Goal: Task Accomplishment & Management: Manage account settings

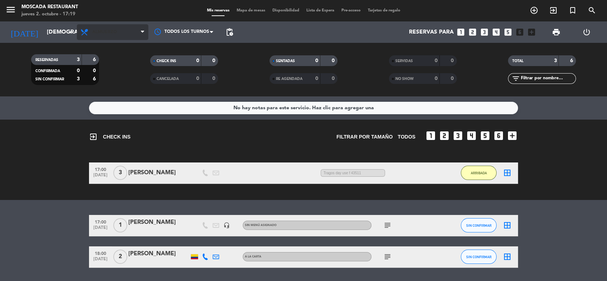
click at [123, 36] on span "Almuerzo" at bounding box center [112, 32] width 71 height 16
click at [120, 106] on ng-component "menu Moscada Restaurant [DATE] 2. octubre - 17:19 Mis reservas Mapa de mesas Di…" at bounding box center [303, 140] width 607 height 281
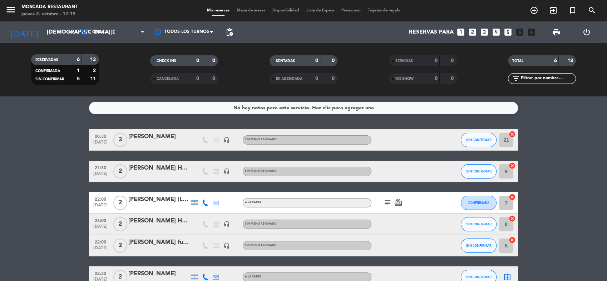
click at [149, 139] on div "[PERSON_NAME]" at bounding box center [158, 136] width 61 height 9
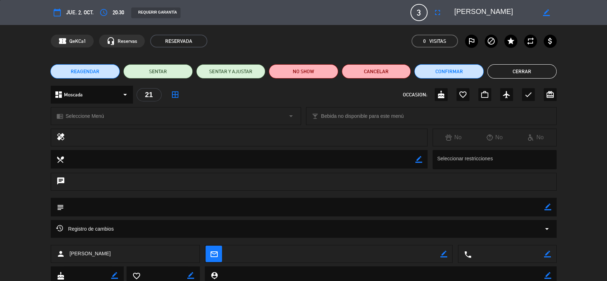
click at [440, 9] on icon "fullscreen" at bounding box center [437, 12] width 9 height 9
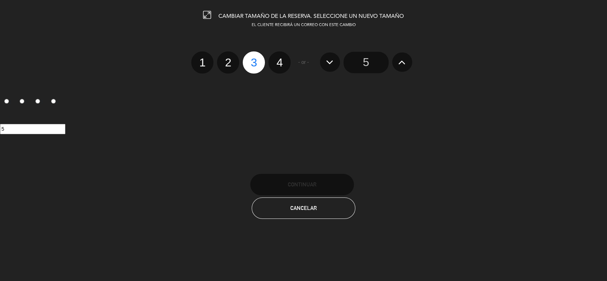
click at [391, 60] on div "5" at bounding box center [365, 62] width 99 height 21
click at [395, 60] on button at bounding box center [402, 62] width 20 height 19
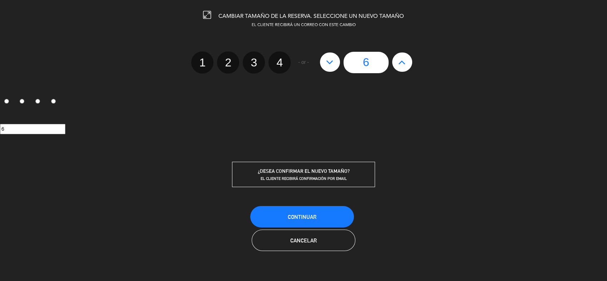
click at [329, 61] on icon at bounding box center [330, 61] width 8 height 11
type input "5"
click at [307, 231] on button "Cancelar" at bounding box center [304, 240] width 104 height 21
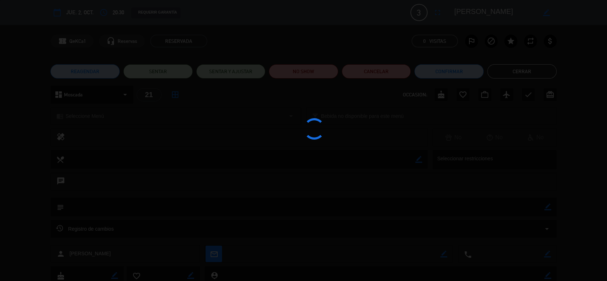
click at [310, 223] on div "Registro de cambios arrow_drop_down" at bounding box center [304, 229] width 506 height 18
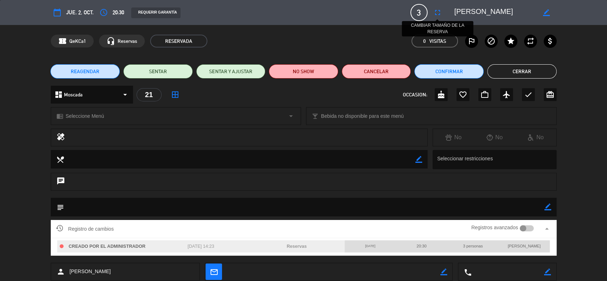
click at [438, 12] on icon "fullscreen" at bounding box center [437, 12] width 9 height 9
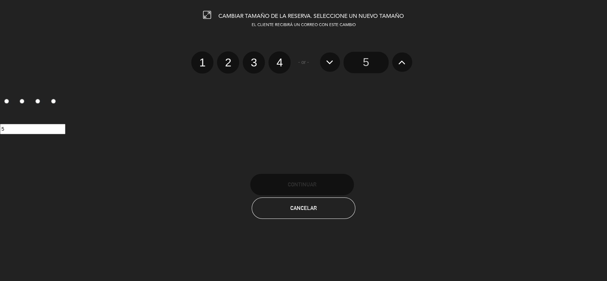
click at [397, 57] on button at bounding box center [402, 62] width 20 height 19
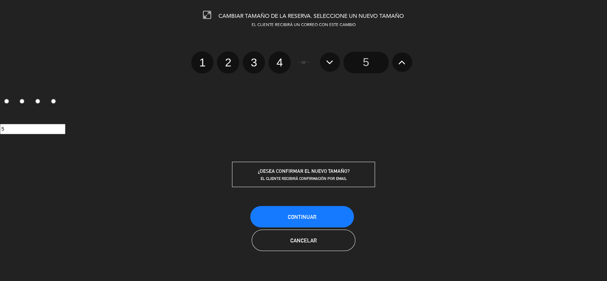
click at [343, 56] on div "5" at bounding box center [365, 62] width 99 height 21
click at [335, 56] on button at bounding box center [330, 62] width 20 height 19
click at [284, 213] on button "Continuar" at bounding box center [302, 216] width 104 height 21
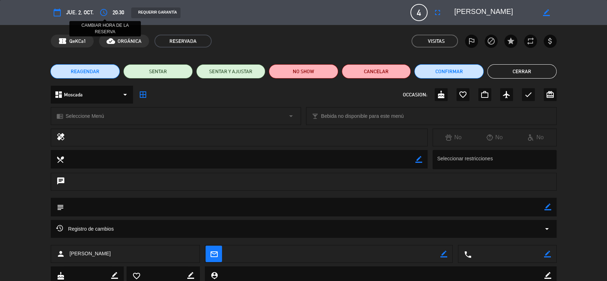
click at [103, 11] on icon "access_time" at bounding box center [103, 12] width 9 height 9
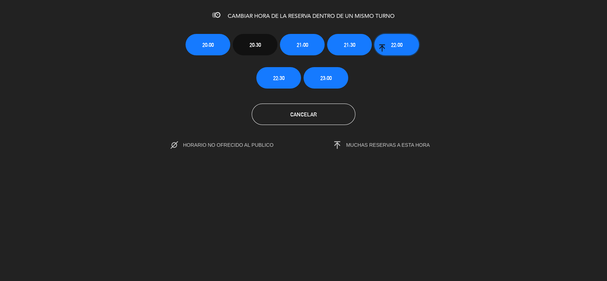
click at [395, 50] on button "22:00" at bounding box center [396, 44] width 45 height 21
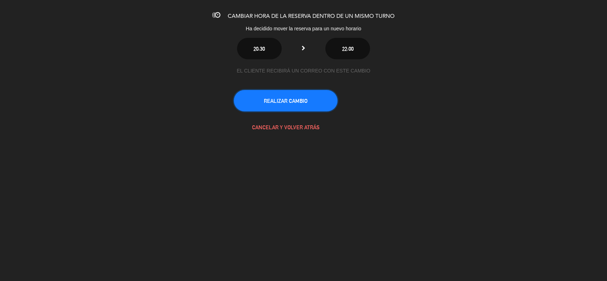
click at [267, 93] on button "REALIZAR CAMBIO" at bounding box center [286, 100] width 104 height 21
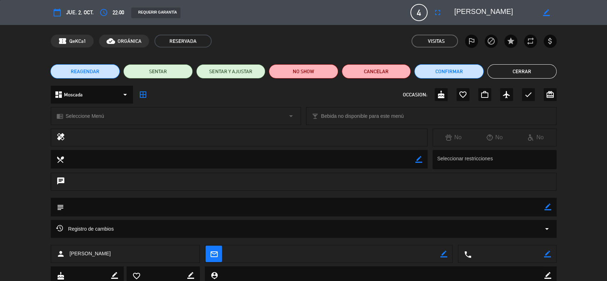
click at [524, 71] on button "Cerrar" at bounding box center [521, 71] width 69 height 14
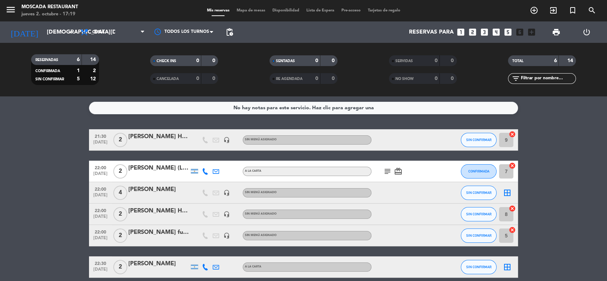
click at [169, 189] on div "[PERSON_NAME]" at bounding box center [158, 189] width 61 height 9
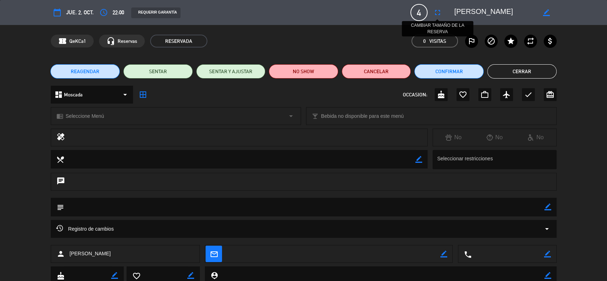
click at [436, 13] on icon "fullscreen" at bounding box center [437, 12] width 9 height 9
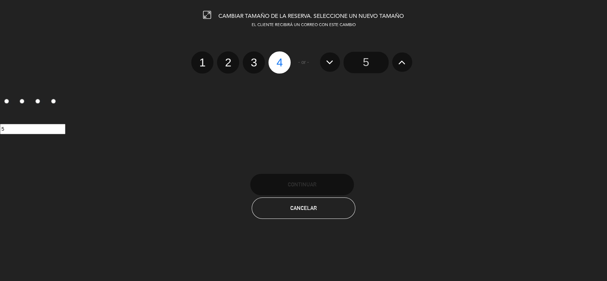
click at [392, 62] on button at bounding box center [402, 62] width 20 height 19
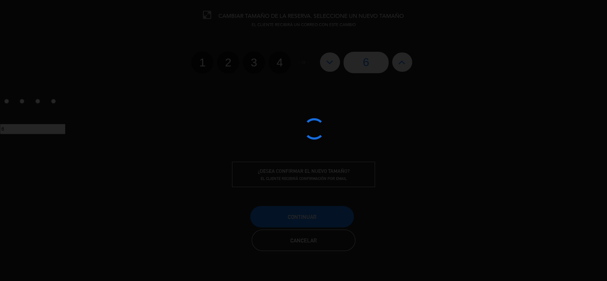
click at [330, 63] on div at bounding box center [303, 140] width 607 height 281
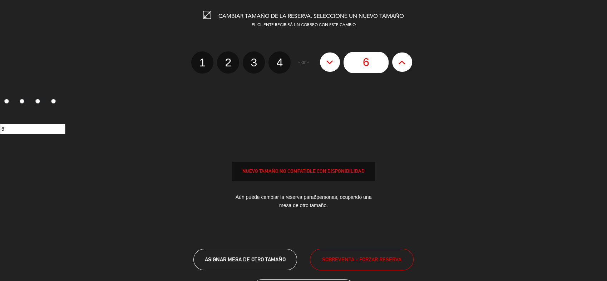
click at [335, 61] on button at bounding box center [330, 62] width 20 height 19
type input "5"
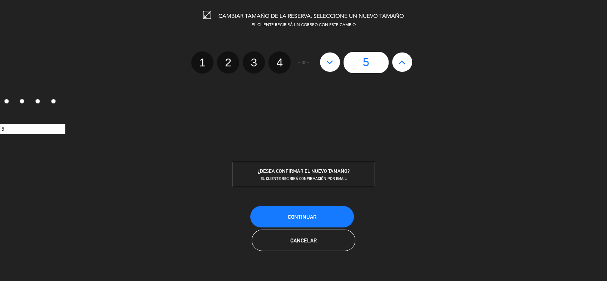
click at [379, 60] on input "5" at bounding box center [365, 62] width 45 height 21
click at [327, 209] on button "Continuar" at bounding box center [302, 216] width 104 height 21
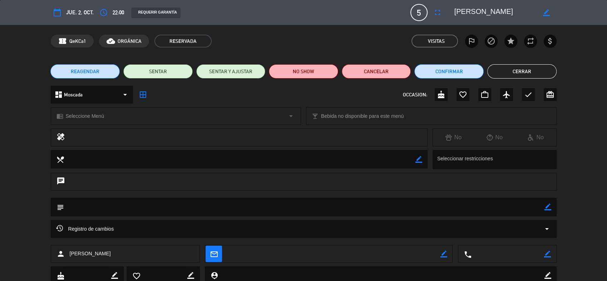
click at [525, 67] on button "Cerrar" at bounding box center [521, 71] width 69 height 14
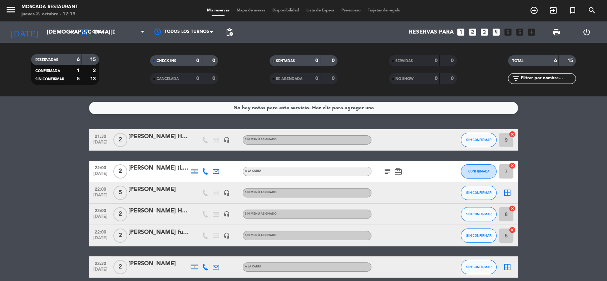
click at [250, 10] on span "Mapa de mesas" at bounding box center [251, 11] width 36 height 4
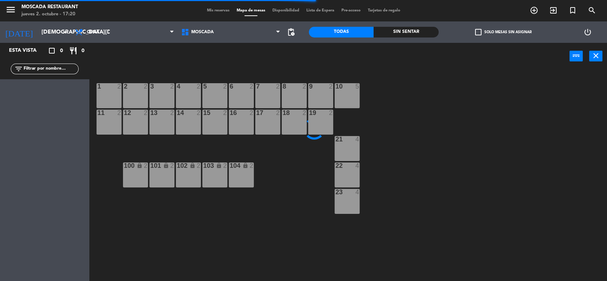
click at [488, 32] on label "check_box_outline_blank Solo mesas sin asignar" at bounding box center [503, 32] width 56 height 6
click at [503, 32] on input "check_box_outline_blank Solo mesas sin asignar" at bounding box center [503, 32] width 0 height 0
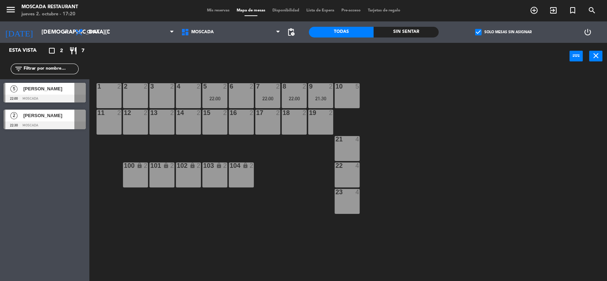
click at [59, 98] on div at bounding box center [45, 99] width 82 height 8
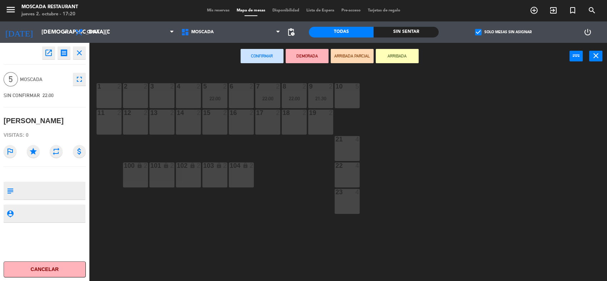
click at [355, 105] on div "10 5" at bounding box center [347, 95] width 25 height 25
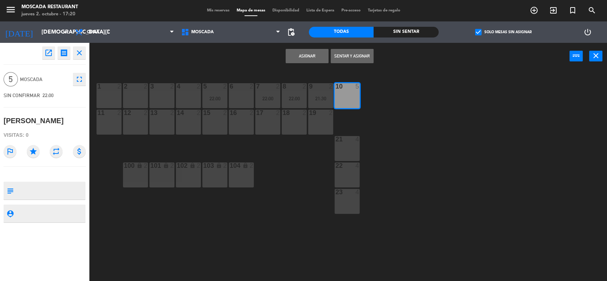
click at [306, 59] on button "Asignar" at bounding box center [307, 56] width 43 height 14
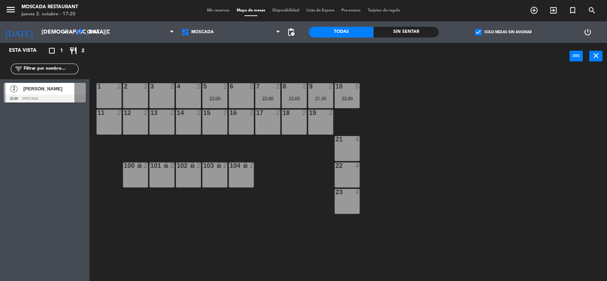
click at [65, 89] on span "[PERSON_NAME]" at bounding box center [48, 89] width 51 height 8
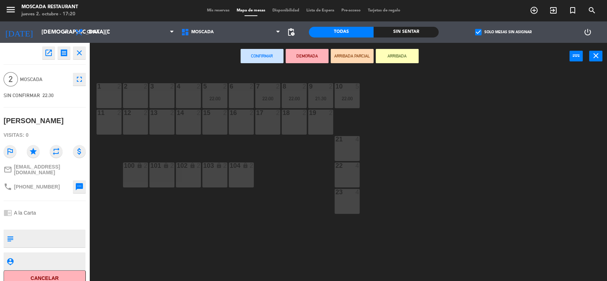
click at [237, 99] on div "6 2" at bounding box center [241, 95] width 25 height 25
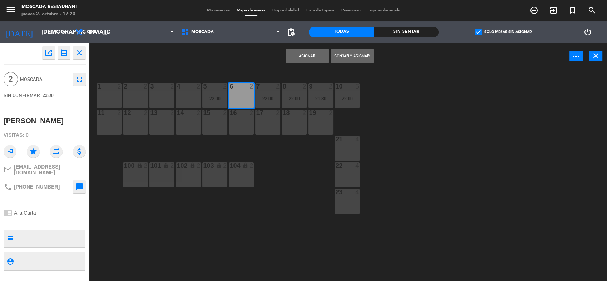
click at [306, 54] on button "Asignar" at bounding box center [307, 56] width 43 height 14
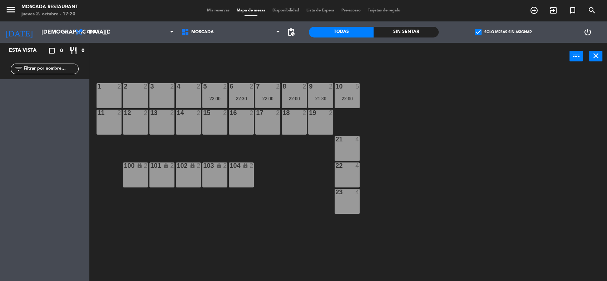
click at [488, 33] on label "check_box Solo mesas sin asignar" at bounding box center [503, 32] width 56 height 6
click at [503, 32] on input "check_box Solo mesas sin asignar" at bounding box center [503, 32] width 0 height 0
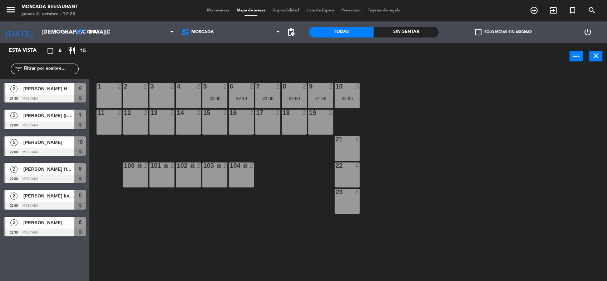
click at [203, 3] on div "menu Moscada Restaurant [DATE] 2. octubre - 17:20 Mis reservas Mapa de mesas Di…" at bounding box center [303, 10] width 607 height 21
click at [212, 9] on span "Mis reservas" at bounding box center [218, 11] width 30 height 4
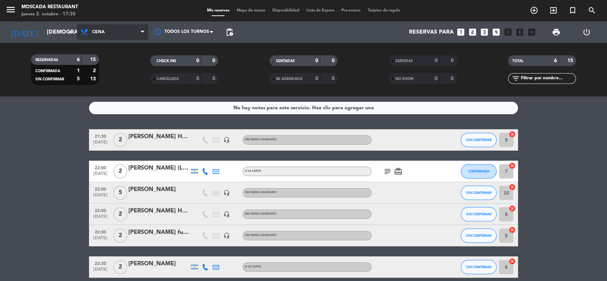
click at [111, 33] on span "Cena" at bounding box center [112, 32] width 71 height 16
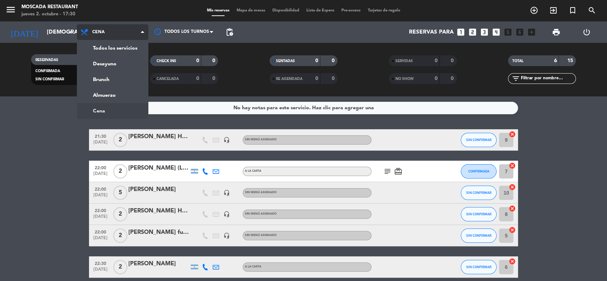
click at [109, 111] on ng-component "menu Moscada Restaurant [DATE] 2. octubre - 17:30 Mis reservas Mapa de mesas Di…" at bounding box center [303, 140] width 607 height 281
